Goal: Task Accomplishment & Management: Use online tool/utility

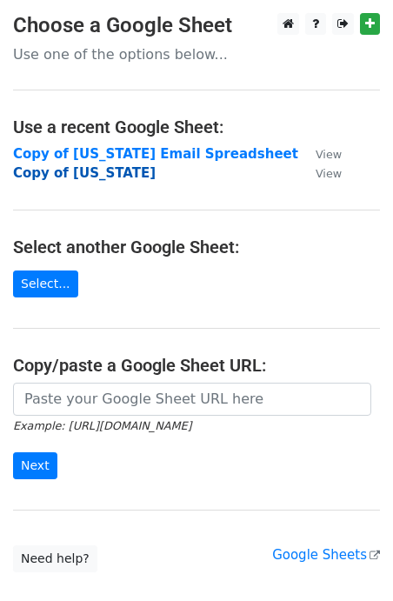
click at [75, 171] on strong "Copy of [US_STATE]" at bounding box center [84, 173] width 143 height 16
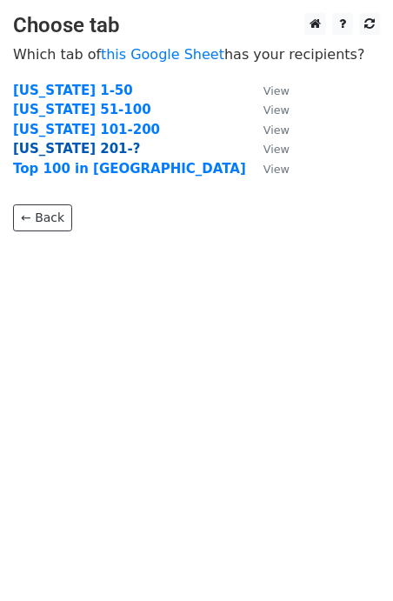
click at [61, 145] on strong "[US_STATE] 201-?" at bounding box center [76, 149] width 127 height 16
